Goal: Book appointment/travel/reservation

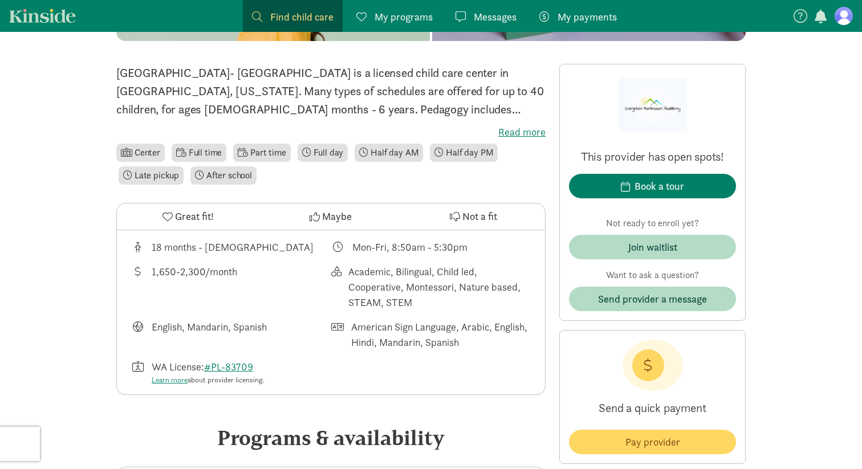
scroll to position [275, 0]
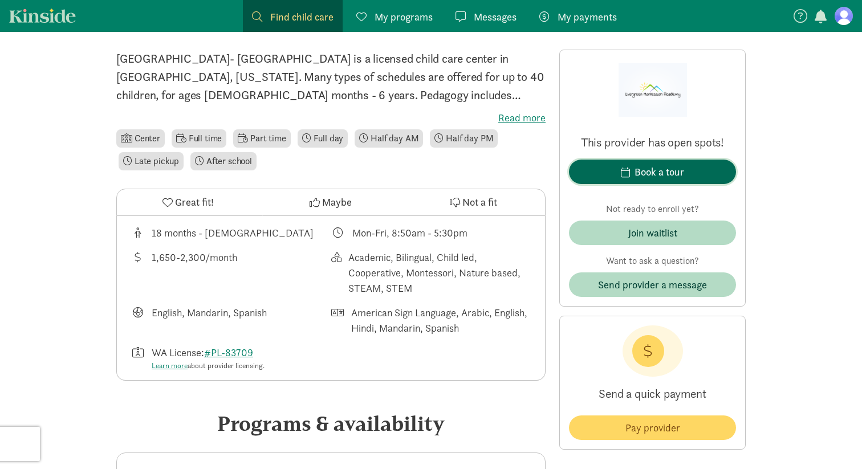
click at [676, 176] on div "Book a tour" at bounding box center [660, 171] width 50 height 15
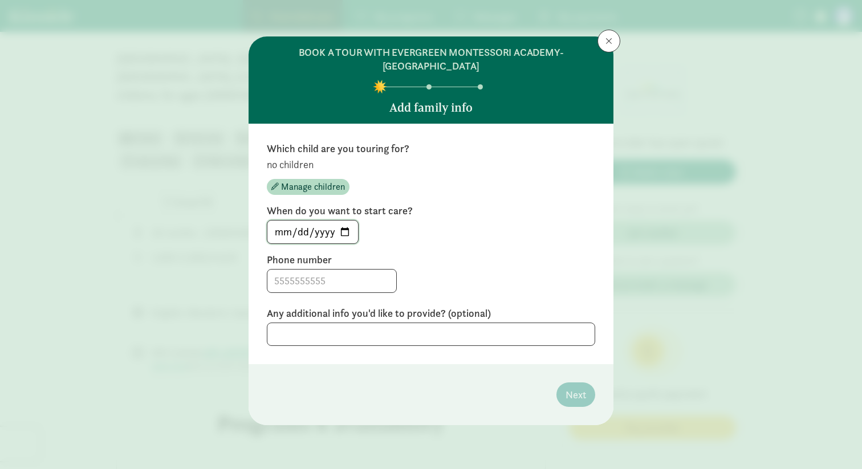
click at [346, 229] on input "[DATE]" at bounding box center [312, 232] width 91 height 23
type input "[DATE]"
click at [322, 279] on input at bounding box center [331, 281] width 129 height 23
type input "4253759880"
click at [360, 344] on textarea at bounding box center [431, 334] width 328 height 23
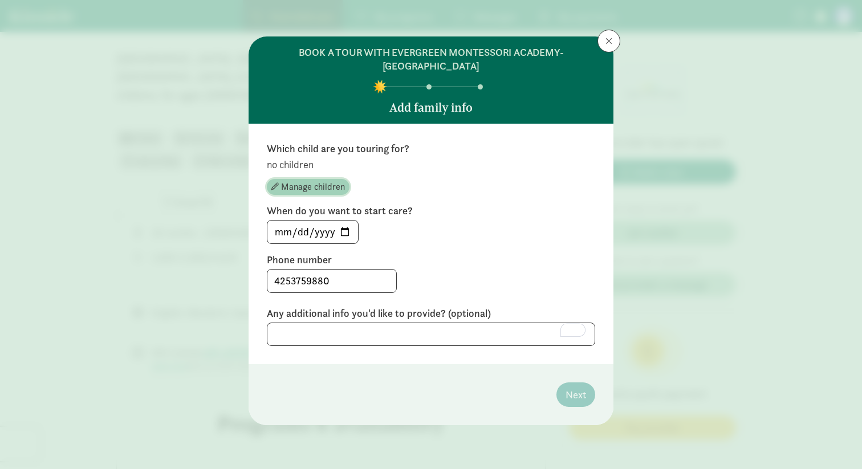
click at [309, 190] on span "Manage children" at bounding box center [313, 187] width 64 height 14
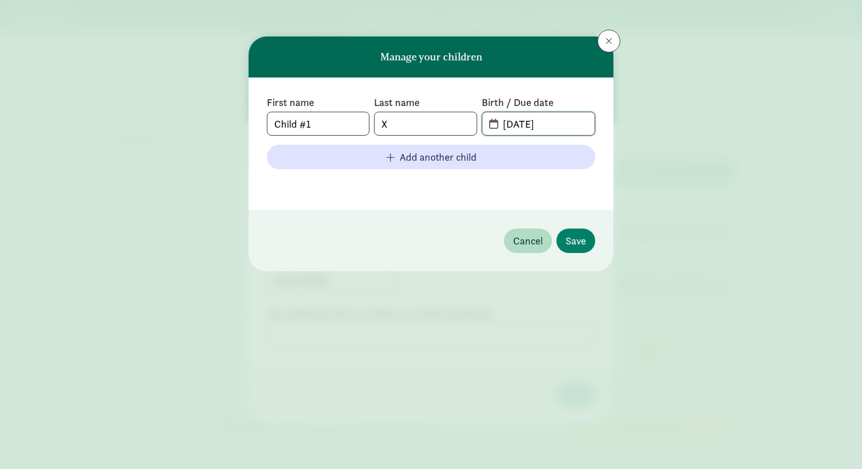
click at [567, 126] on input "[DATE]" at bounding box center [545, 123] width 99 height 23
type input "0"
type input "[DATE]"
click at [436, 121] on input "X" at bounding box center [425, 123] width 101 height 23
type input "[PERSON_NAME]"
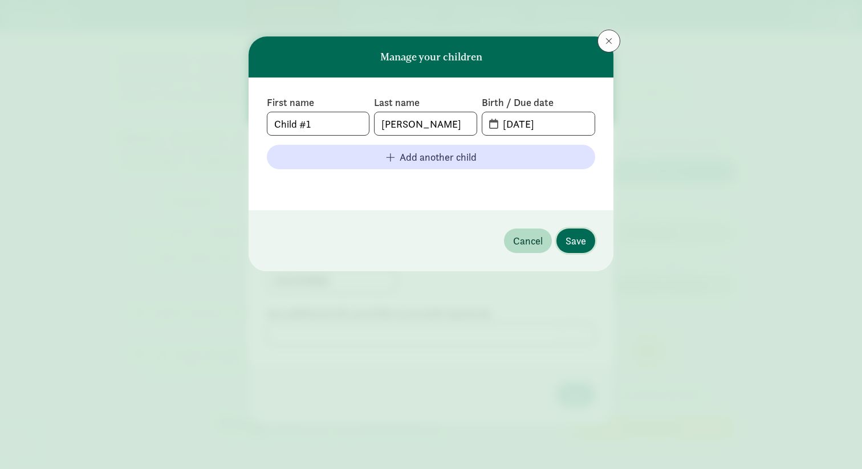
click at [578, 240] on span "Save" at bounding box center [576, 240] width 21 height 15
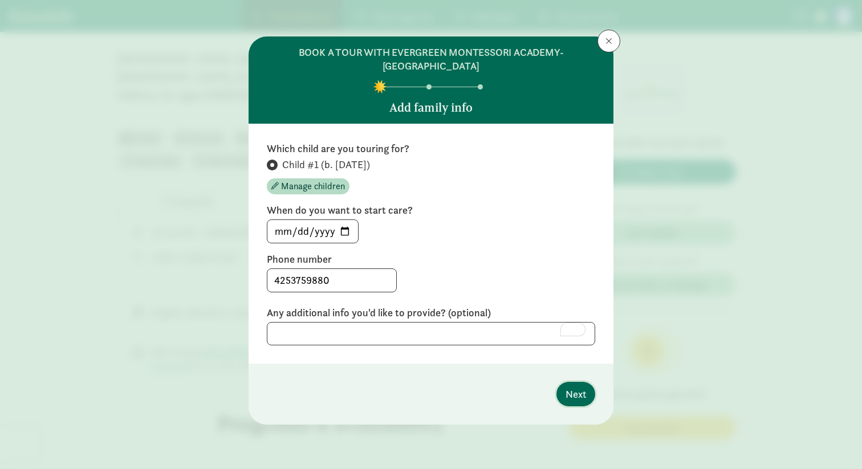
click at [572, 397] on span "Next" at bounding box center [576, 394] width 21 height 15
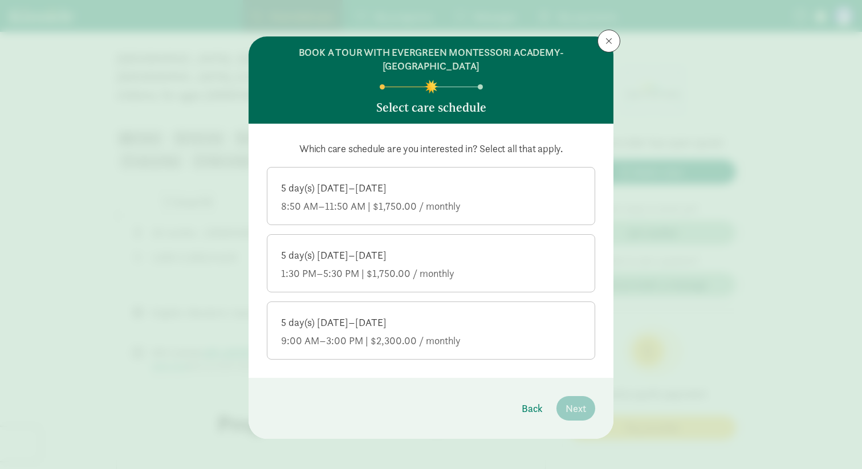
scroll to position [6, 0]
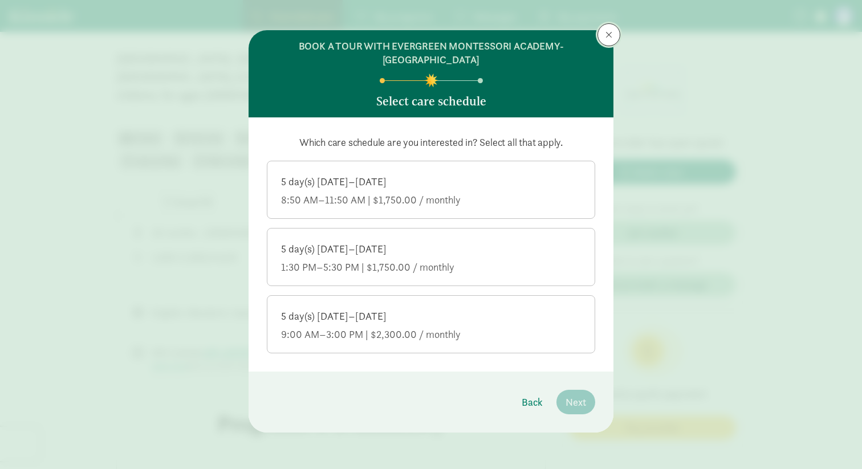
click at [612, 39] on button at bounding box center [608, 34] width 23 height 23
